Goal: Transaction & Acquisition: Purchase product/service

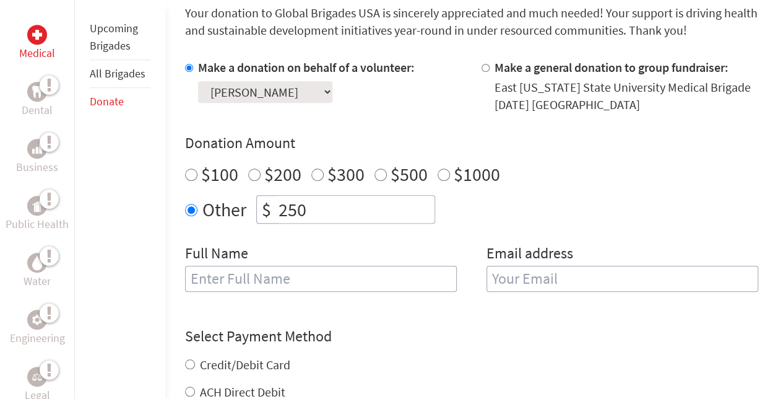
scroll to position [342, 0]
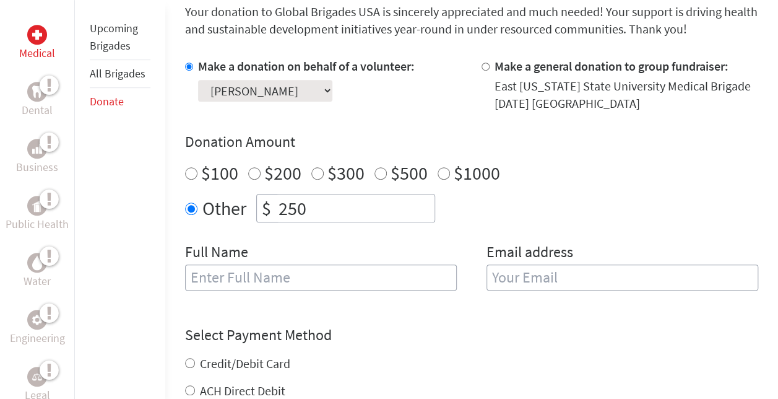
click at [326, 272] on input "text" at bounding box center [321, 277] width 272 height 26
type input "[PERSON_NAME]"
click at [541, 261] on label "Email address" at bounding box center [529, 253] width 87 height 22
click at [536, 276] on input "email" at bounding box center [622, 277] width 272 height 26
type input "[EMAIL_ADDRESS][DOMAIN_NAME]"
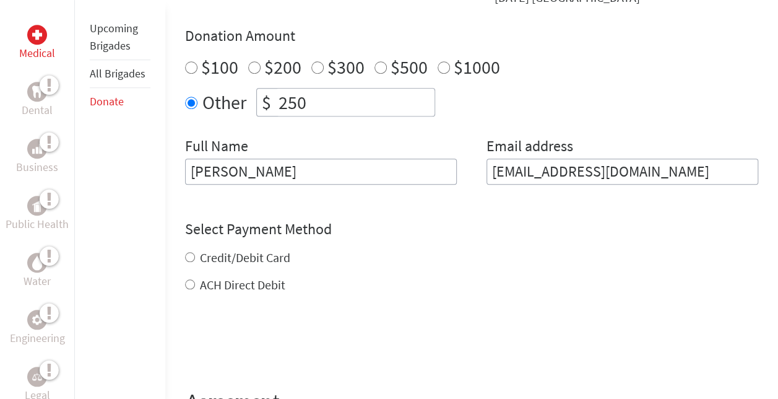
scroll to position [459, 0]
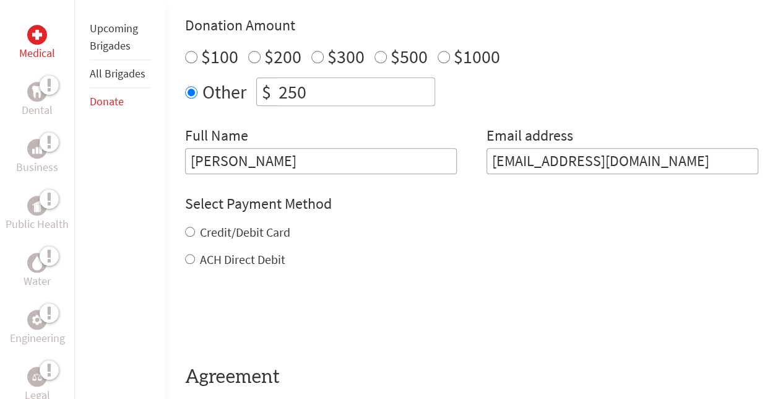
click at [226, 246] on div "Credit/Debit Card ACH Direct Debit" at bounding box center [471, 245] width 573 height 45
click at [204, 234] on label "Credit/Debit Card" at bounding box center [245, 231] width 90 height 15
click at [195, 234] on input "Credit/Debit Card" at bounding box center [190, 232] width 10 height 10
radio input "true"
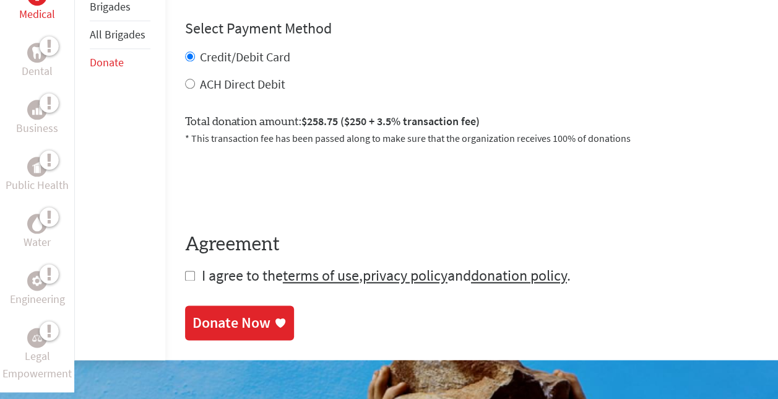
scroll to position [634, 0]
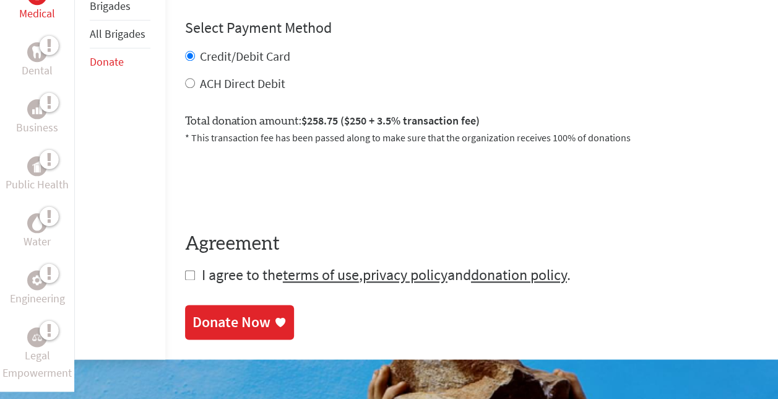
click at [191, 279] on input "checkbox" at bounding box center [190, 275] width 10 height 10
checkbox input "true"
click at [225, 313] on div "Donate Now" at bounding box center [231, 323] width 78 height 20
